Goal: Transaction & Acquisition: Purchase product/service

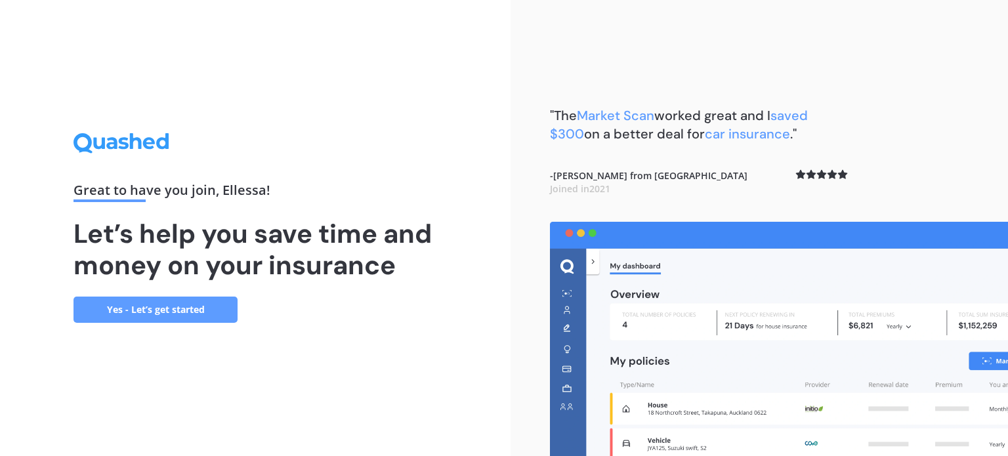
click at [150, 302] on link "Yes - Let’s get started" at bounding box center [156, 310] width 164 height 26
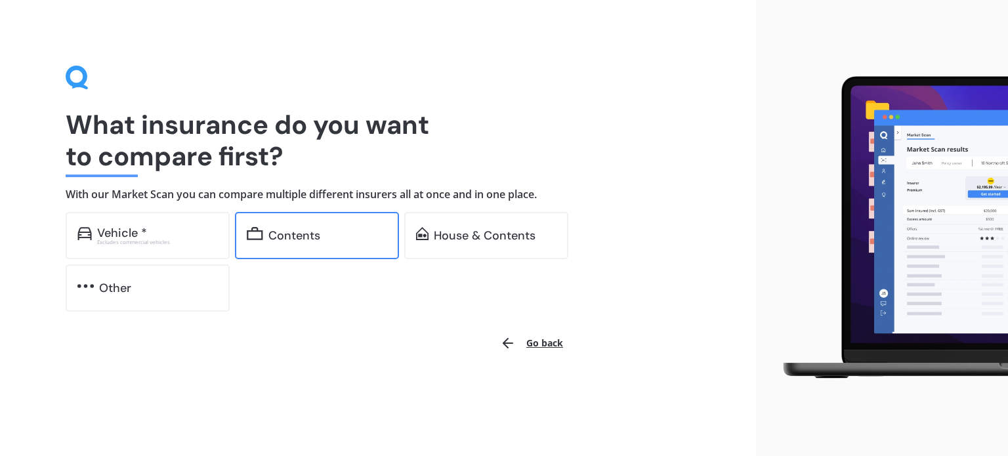
click at [320, 228] on div "Contents" at bounding box center [317, 235] width 164 height 47
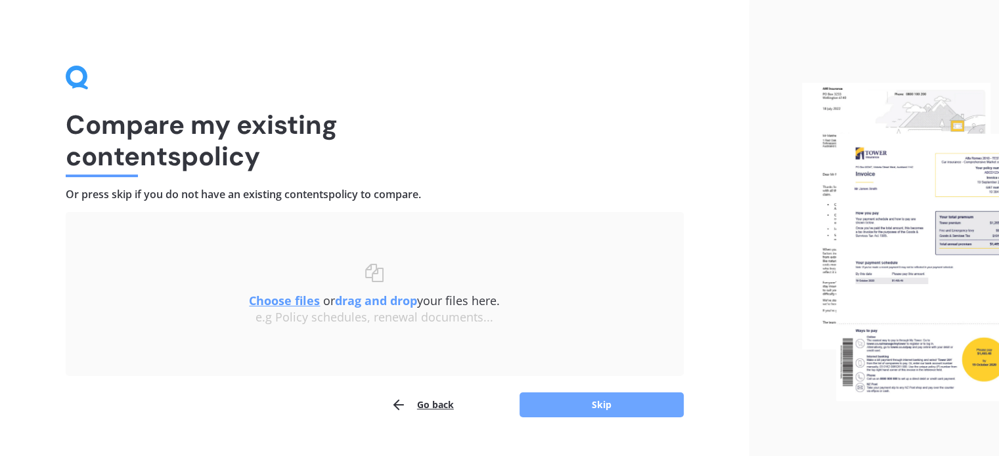
click at [592, 415] on button "Skip" at bounding box center [601, 405] width 164 height 25
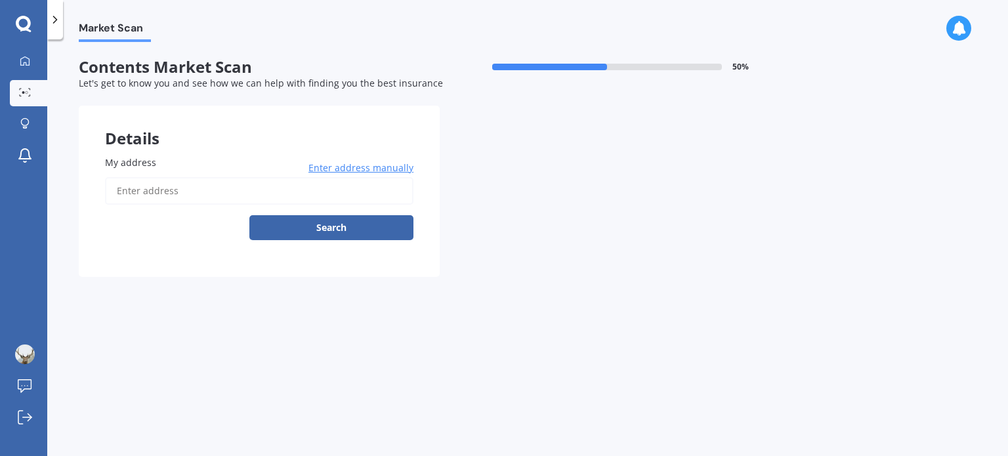
click at [165, 184] on input "My address" at bounding box center [259, 191] width 309 height 28
type input "[STREET_ADDRESS]"
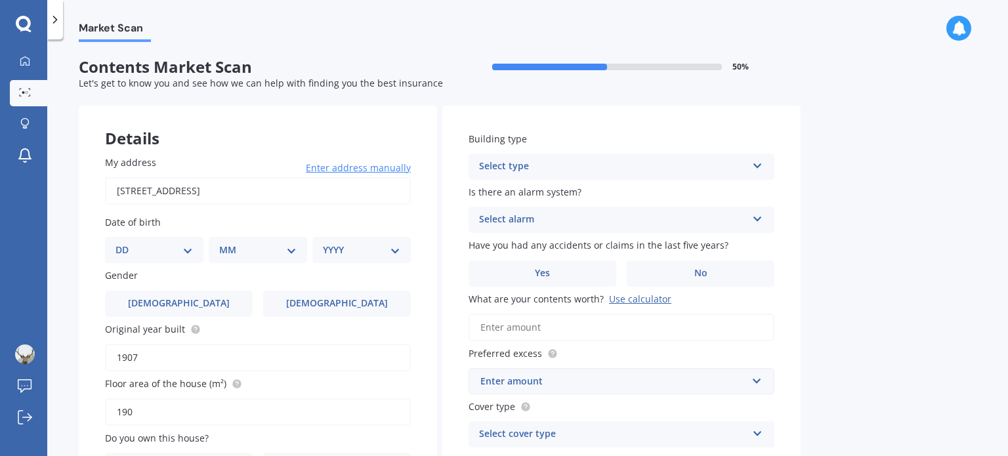
click at [178, 244] on select "DD 01 02 03 04 05 06 07 08 09 10 11 12 13 14 15 16 17 18 19 20 21 22 23 24 25 2…" at bounding box center [154, 250] width 77 height 14
select select "12"
click at [126, 243] on select "DD 01 02 03 04 05 06 07 08 09 10 11 12 13 14 15 16 17 18 19 20 21 22 23 24 25 2…" at bounding box center [154, 250] width 77 height 14
click at [239, 254] on select "MM 01 02 03 04 05 06 07 08 09 10 11 12" at bounding box center [261, 250] width 72 height 14
select select "11"
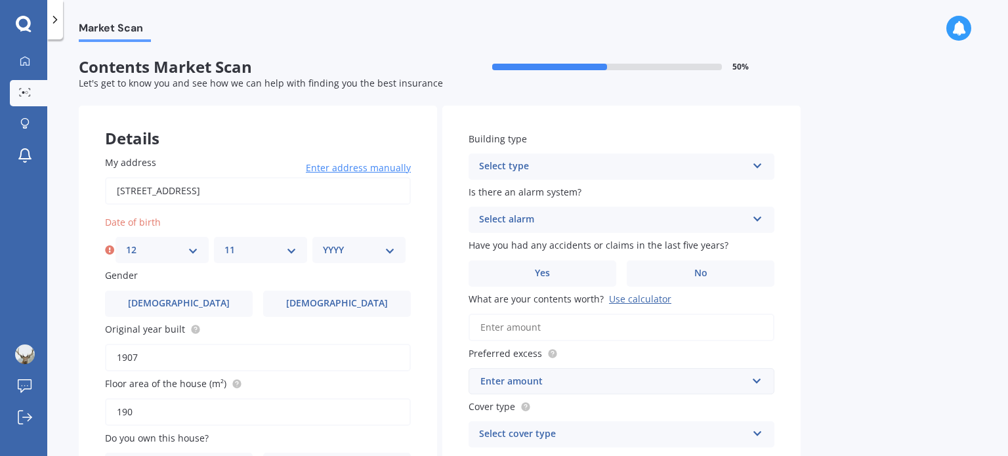
click at [225, 243] on select "MM 01 02 03 04 05 06 07 08 09 10 11 12" at bounding box center [261, 250] width 72 height 14
click at [325, 251] on select "YYYY 2009 2008 2007 2006 2005 2004 2003 2002 2001 2000 1999 1998 1997 1996 1995…" at bounding box center [359, 250] width 72 height 14
click at [110, 249] on icon at bounding box center [109, 250] width 9 height 13
click at [356, 257] on select "YYYY 2009 2008 2007 2006 2005 2004 2003 2002 2001 2000 1999 1998 1997 1996 1995…" at bounding box center [359, 250] width 72 height 14
select select "2005"
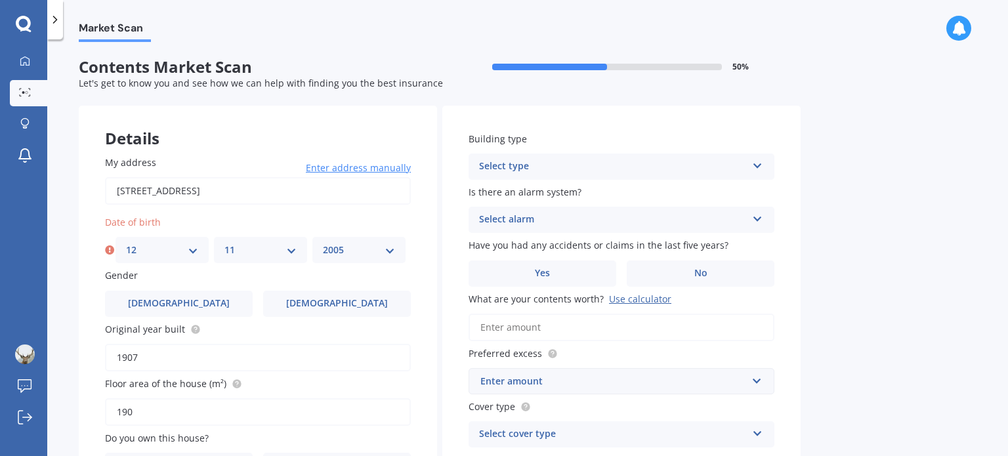
click at [323, 243] on select "YYYY 2009 2008 2007 2006 2005 2004 2003 2002 2001 2000 1999 1998 1997 1996 1995…" at bounding box center [359, 250] width 72 height 14
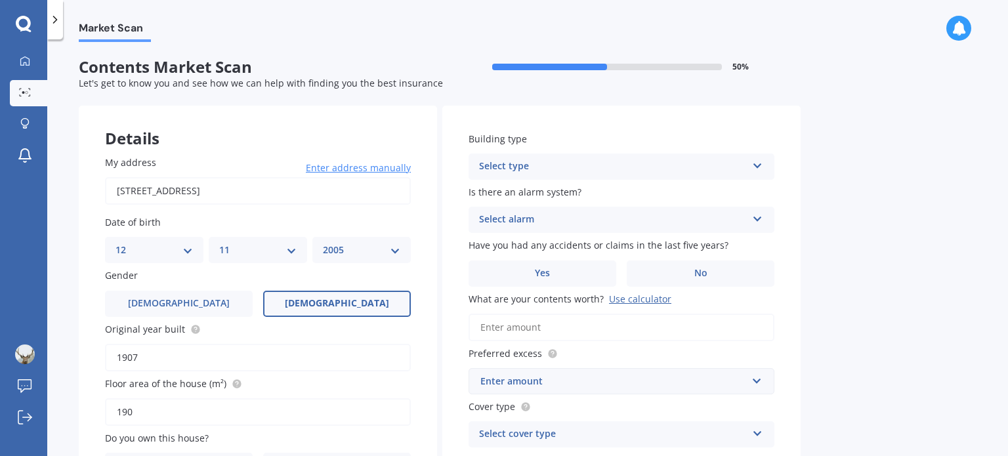
click at [307, 309] on label "[DEMOGRAPHIC_DATA]" at bounding box center [337, 304] width 148 height 26
click at [0, 0] on input "[DEMOGRAPHIC_DATA]" at bounding box center [0, 0] width 0 height 0
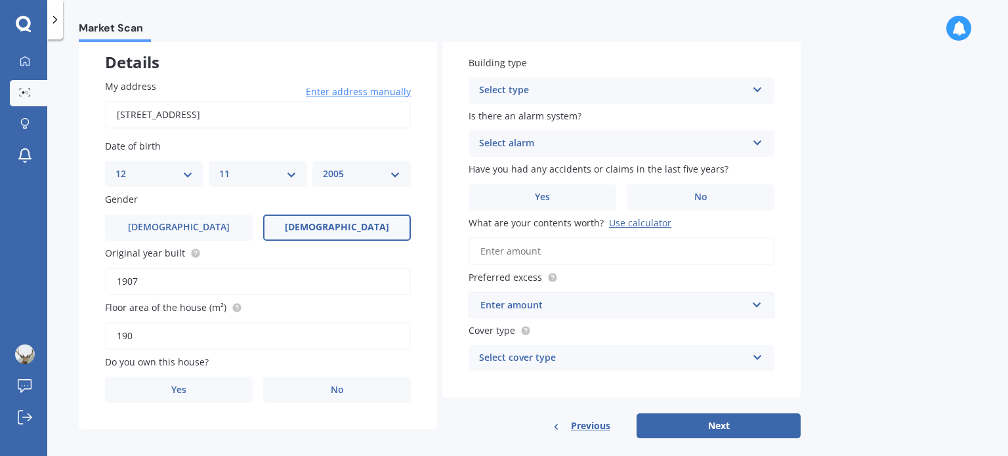
scroll to position [93, 0]
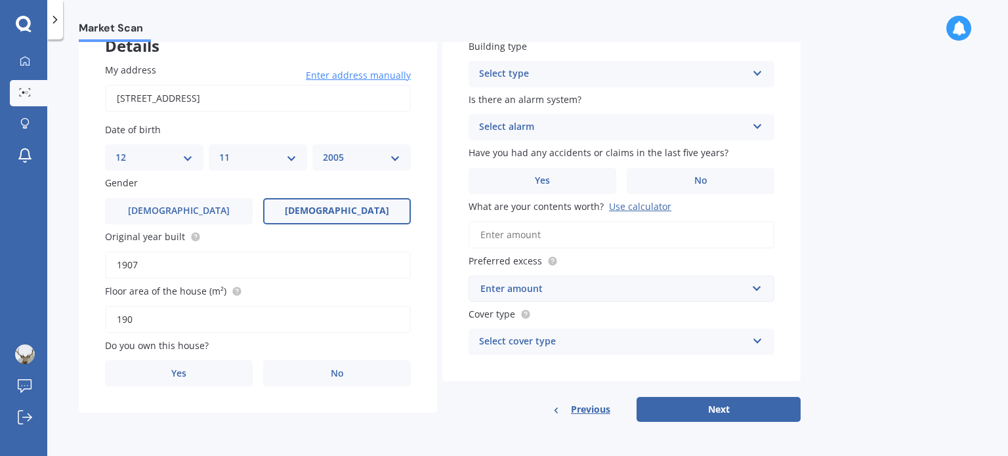
click at [328, 211] on span "[DEMOGRAPHIC_DATA]" at bounding box center [337, 210] width 104 height 11
click at [0, 0] on input "[DEMOGRAPHIC_DATA]" at bounding box center [0, 0] width 0 height 0
click at [196, 314] on input "190" at bounding box center [258, 320] width 306 height 28
click at [309, 380] on label "No" at bounding box center [337, 373] width 148 height 26
click at [0, 0] on input "No" at bounding box center [0, 0] width 0 height 0
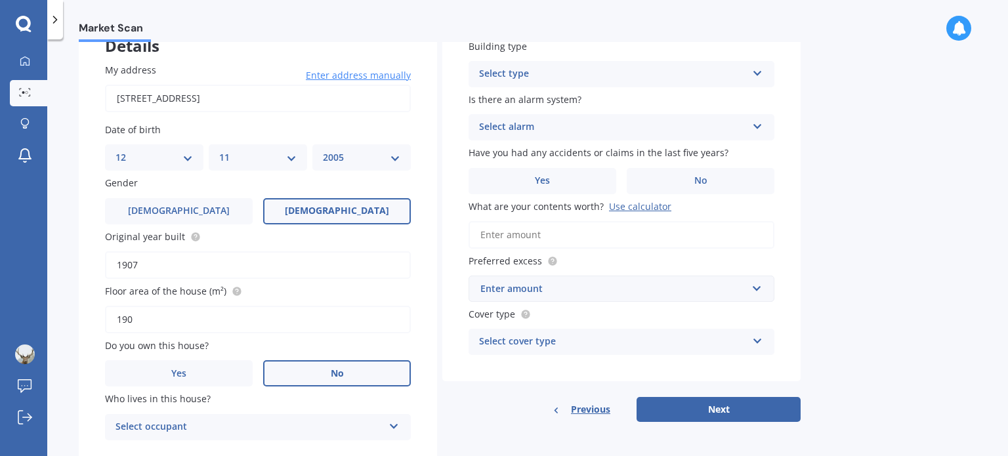
scroll to position [136, 0]
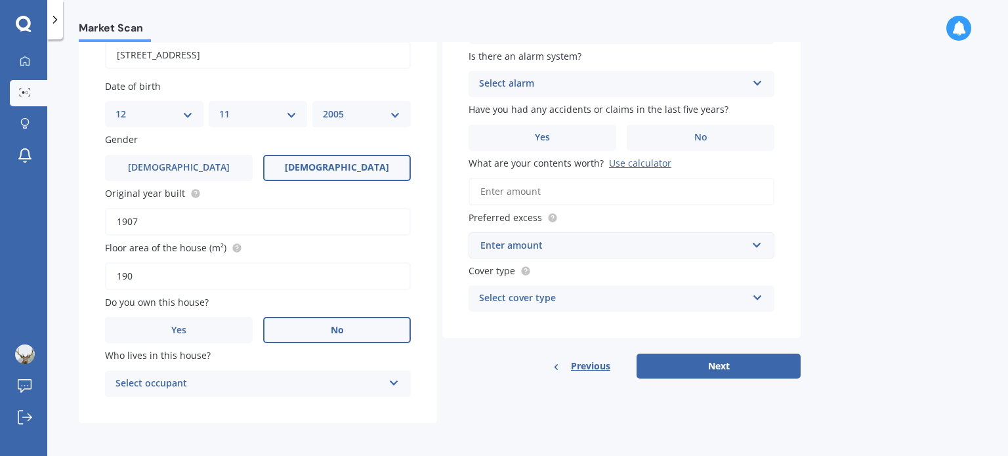
click at [235, 380] on div "Select occupant" at bounding box center [250, 384] width 268 height 16
click at [252, 391] on div "Tenant Tenant" at bounding box center [258, 384] width 306 height 26
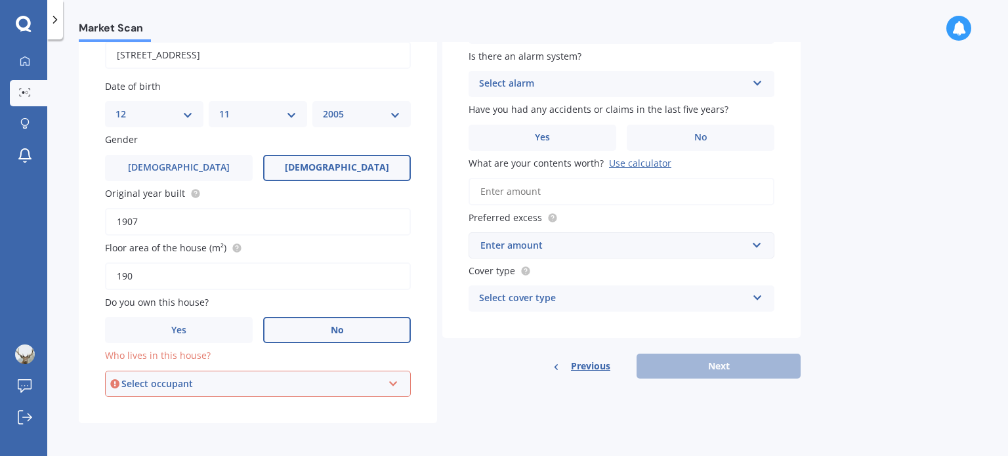
click at [228, 366] on div "Who lives in this house? Select occupant Tenant" at bounding box center [258, 373] width 306 height 48
click at [209, 379] on div "Select occupant" at bounding box center [251, 384] width 261 height 14
click at [167, 414] on div "Tenant" at bounding box center [257, 409] width 303 height 24
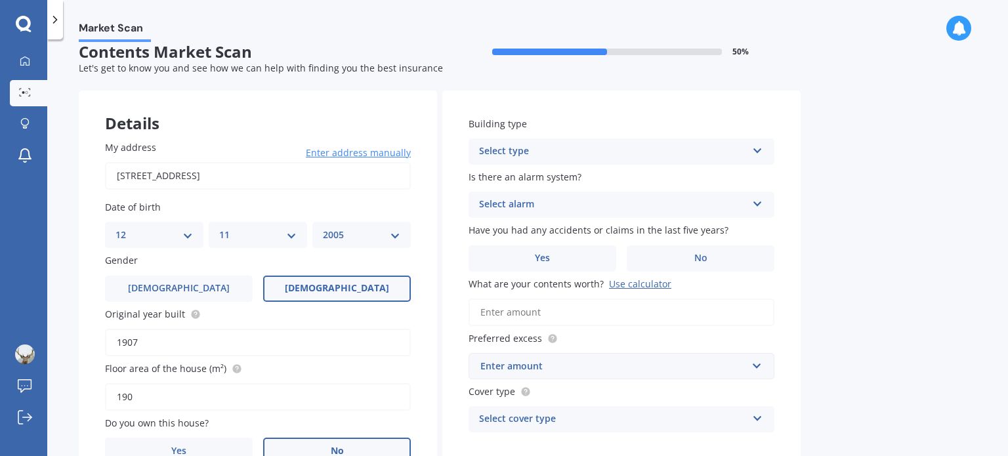
scroll to position [0, 0]
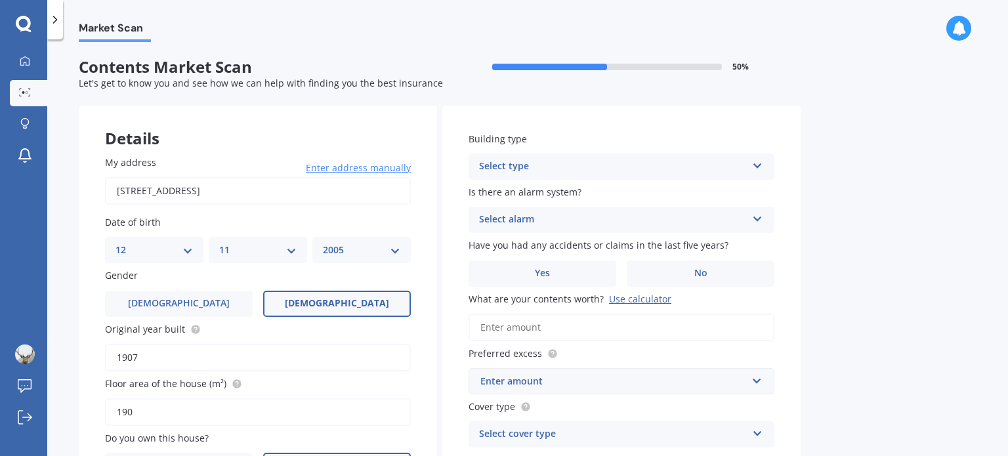
click at [522, 161] on div "Select type" at bounding box center [613, 167] width 268 height 16
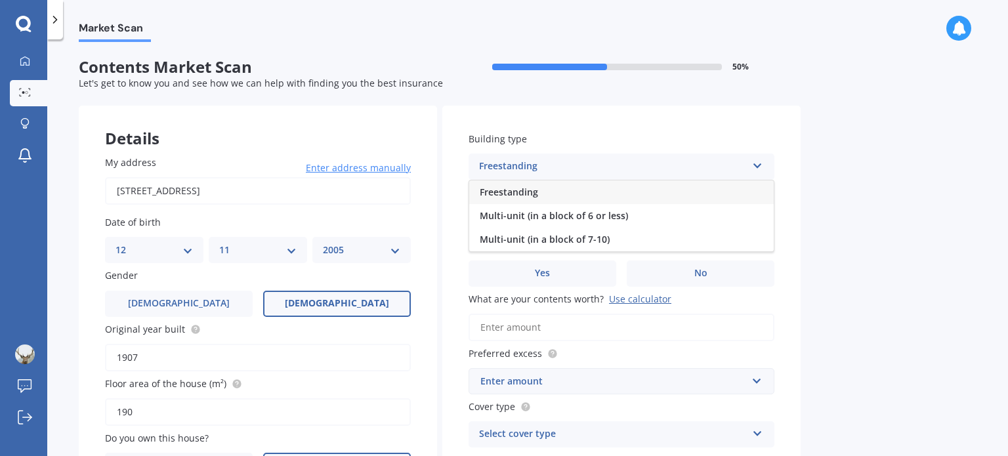
click at [543, 196] on div "Freestanding" at bounding box center [621, 193] width 305 height 24
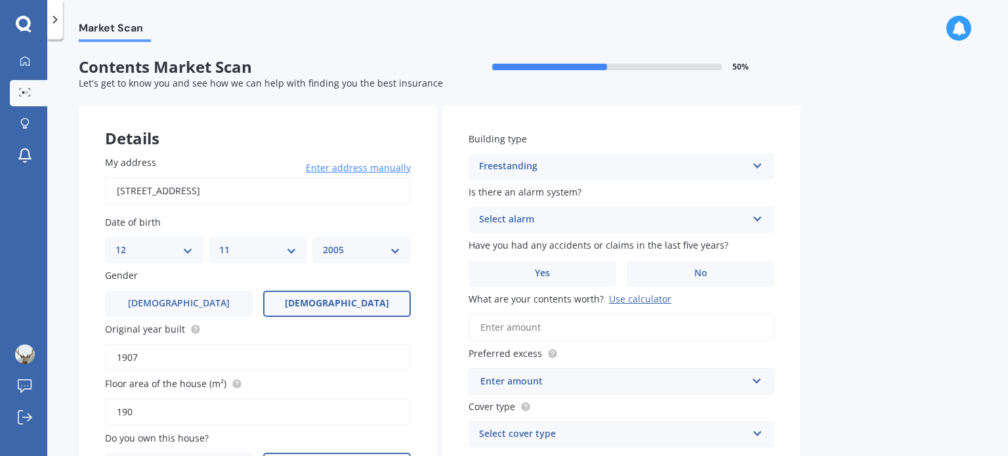
click at [567, 223] on div "Select alarm" at bounding box center [613, 220] width 268 height 16
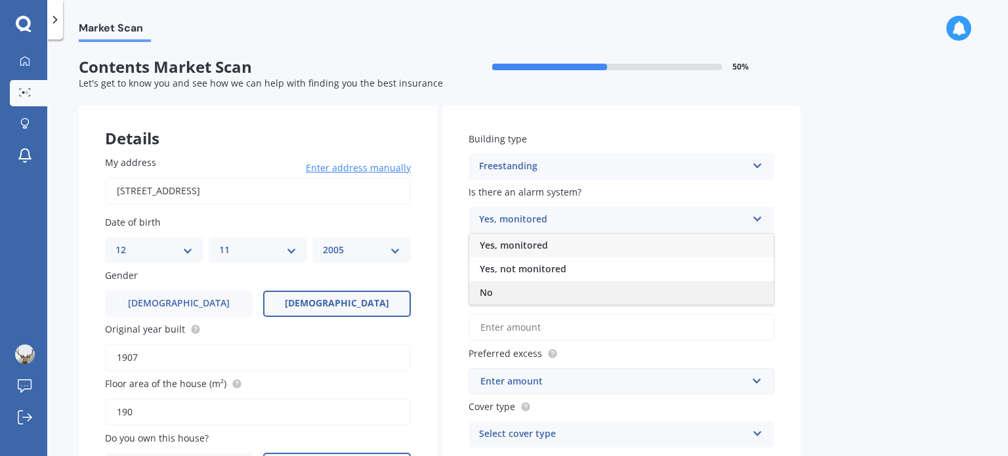
click at [500, 296] on div "No" at bounding box center [621, 293] width 305 height 24
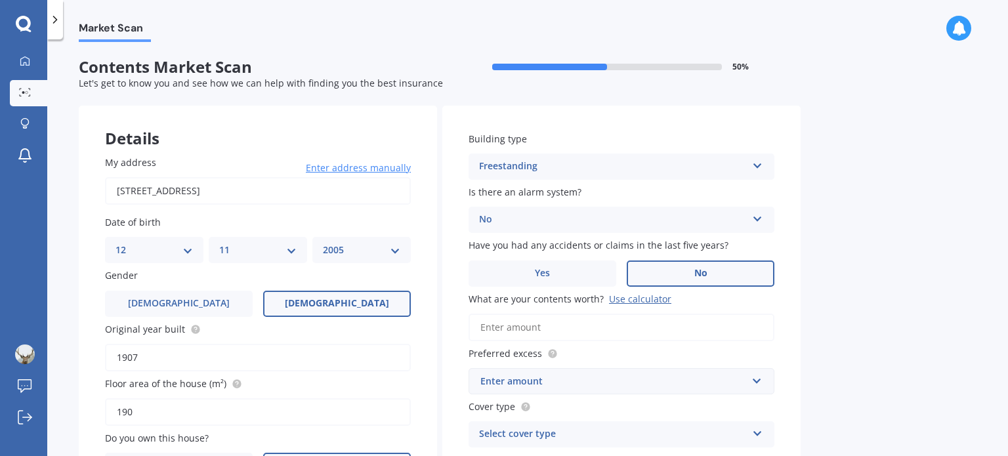
click at [675, 265] on label "No" at bounding box center [701, 274] width 148 height 26
click at [0, 0] on input "No" at bounding box center [0, 0] width 0 height 0
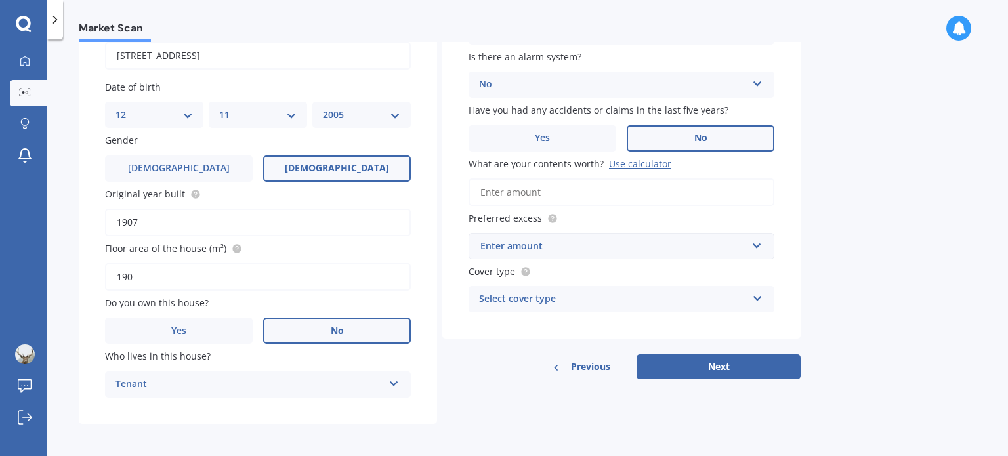
scroll to position [136, 0]
click at [529, 194] on input "What are your contents worth? Use calculator" at bounding box center [622, 192] width 306 height 28
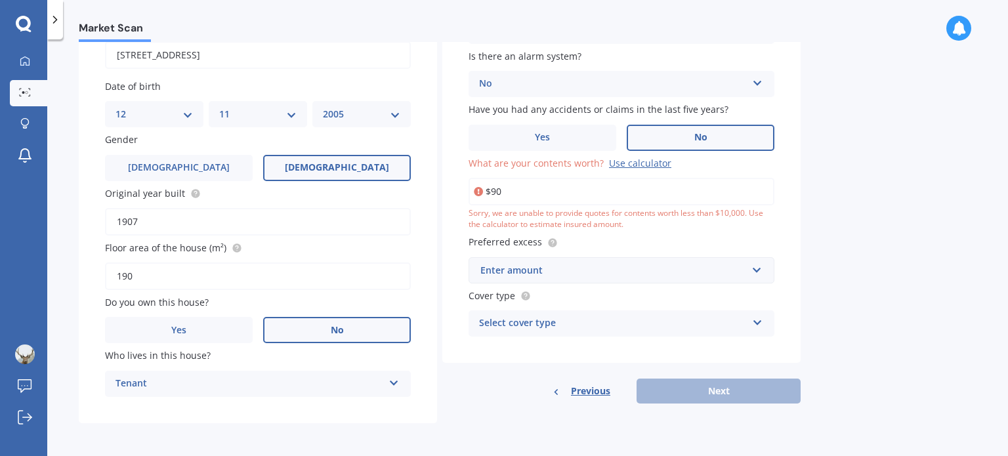
type input "$9"
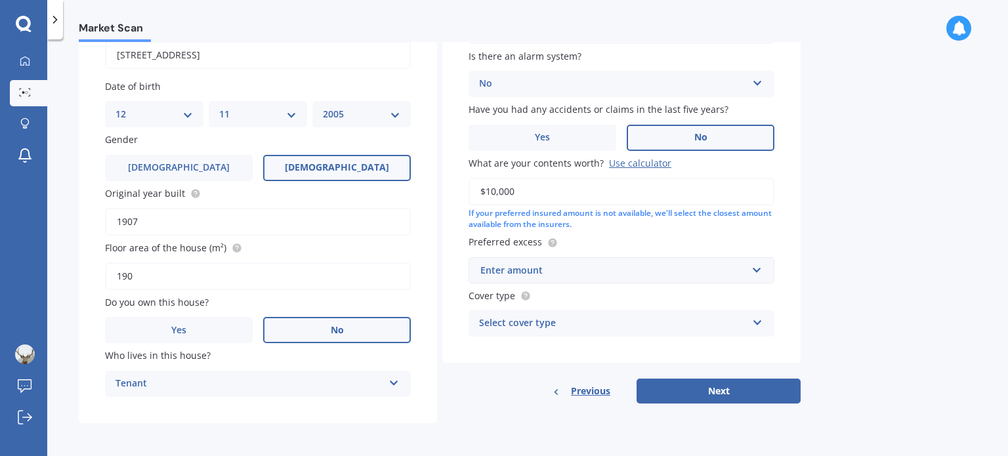
type input "$10,000"
click at [559, 265] on div "Enter amount" at bounding box center [614, 270] width 267 height 14
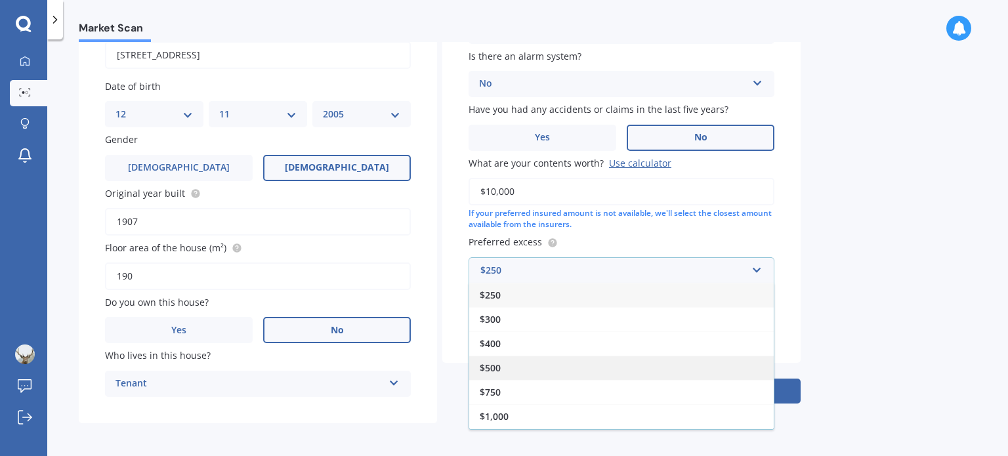
click at [540, 366] on div "$500" at bounding box center [621, 368] width 305 height 24
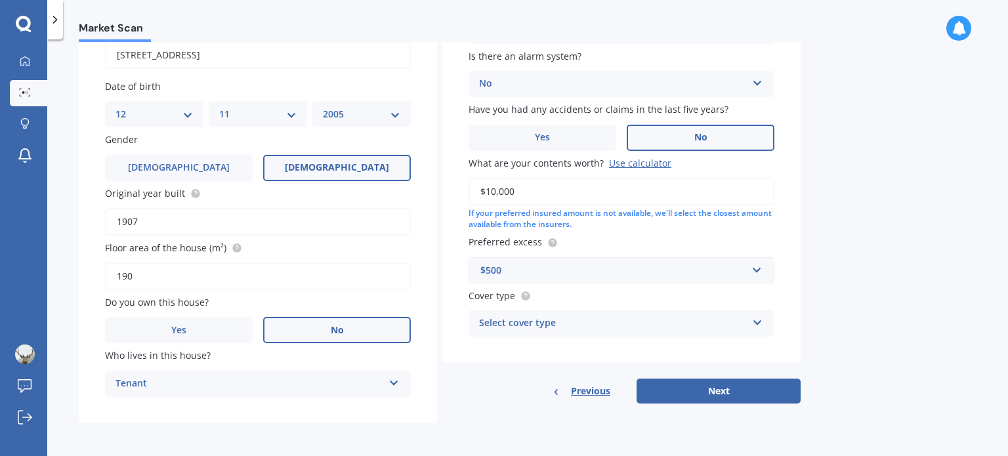
click at [574, 326] on div "Select cover type" at bounding box center [613, 324] width 268 height 16
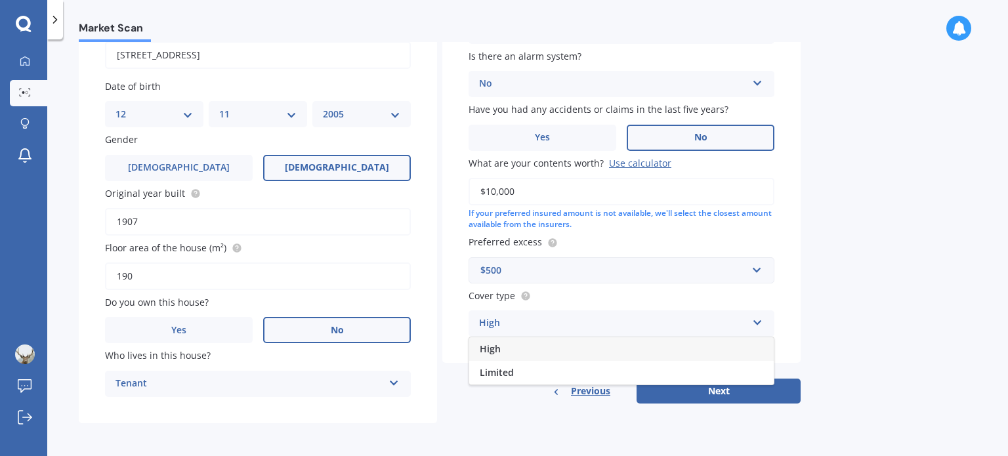
click at [567, 353] on div "High" at bounding box center [621, 349] width 305 height 24
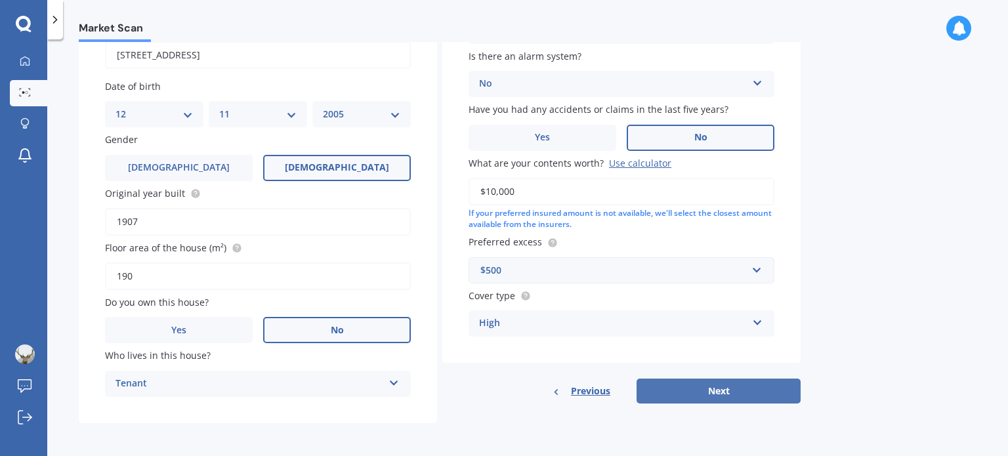
click at [709, 387] on button "Next" at bounding box center [719, 391] width 164 height 25
select select "12"
select select "11"
select select "2005"
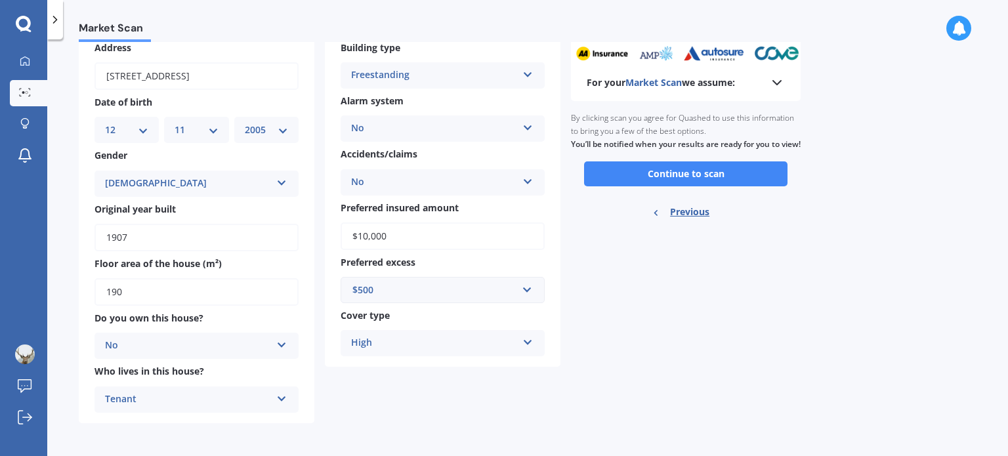
scroll to position [75, 0]
click at [614, 186] on button "Continue to scan" at bounding box center [686, 174] width 204 height 25
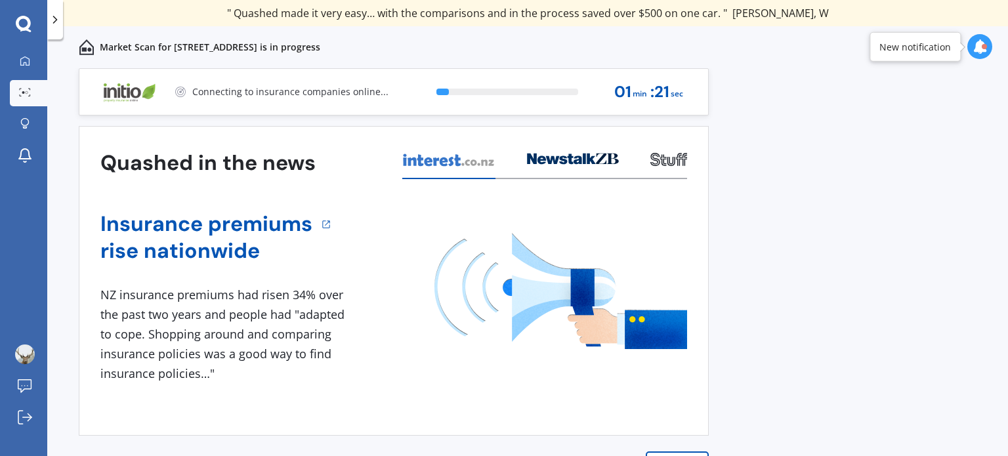
scroll to position [18, 0]
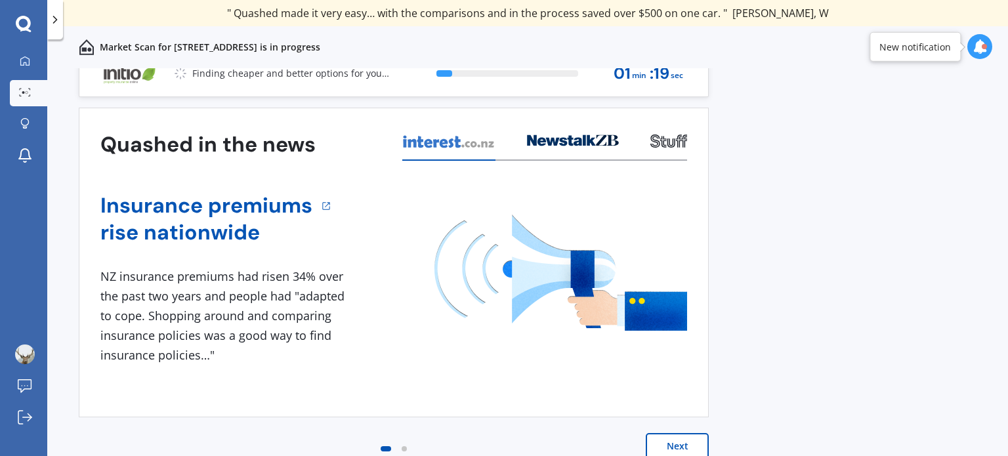
click at [672, 452] on button "Next" at bounding box center [677, 446] width 63 height 26
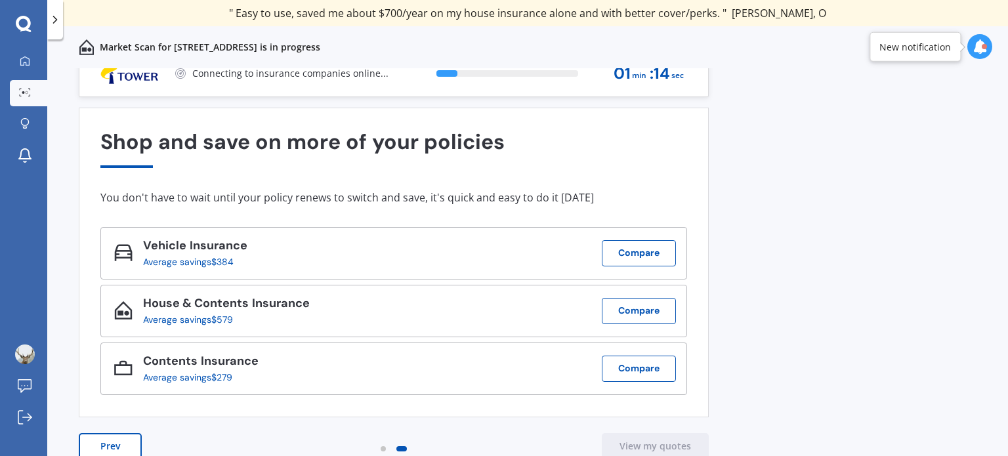
click at [111, 438] on button "Prev" at bounding box center [110, 446] width 63 height 26
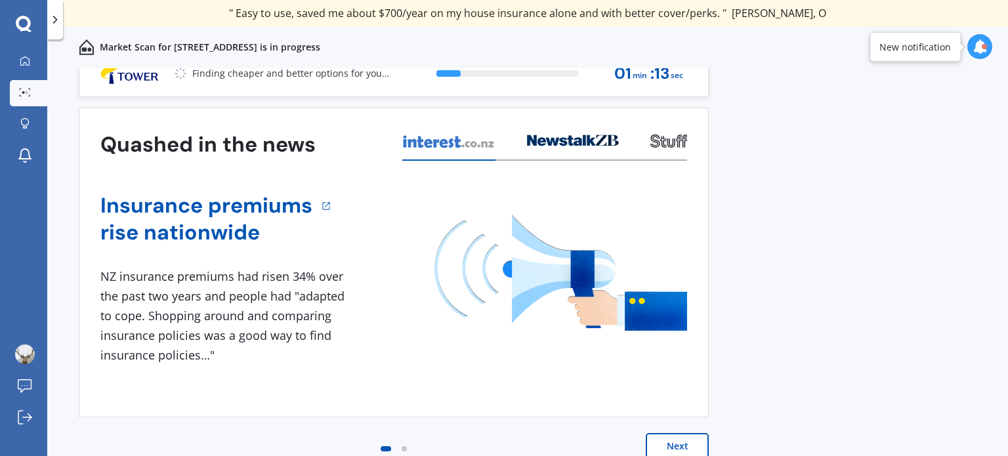
scroll to position [0, 0]
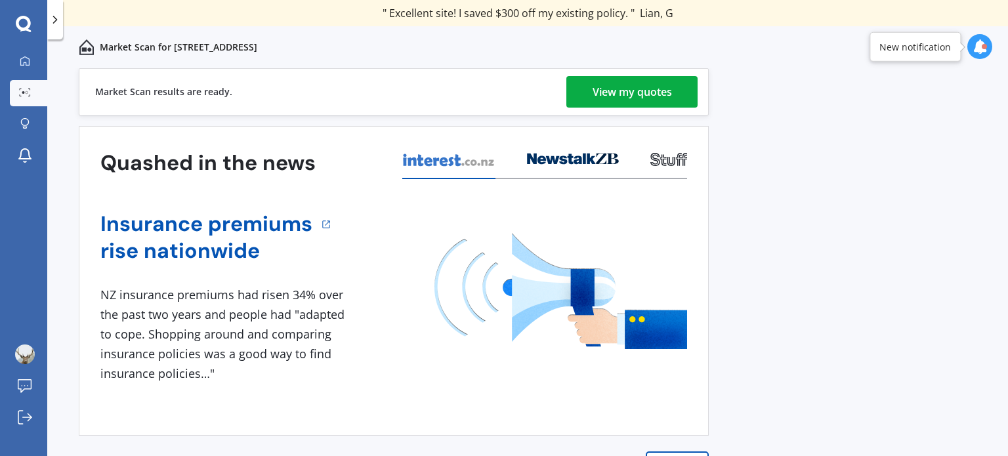
click at [649, 98] on div "View my quotes" at bounding box center [632, 92] width 79 height 32
